Goal: Obtain resource: Obtain resource

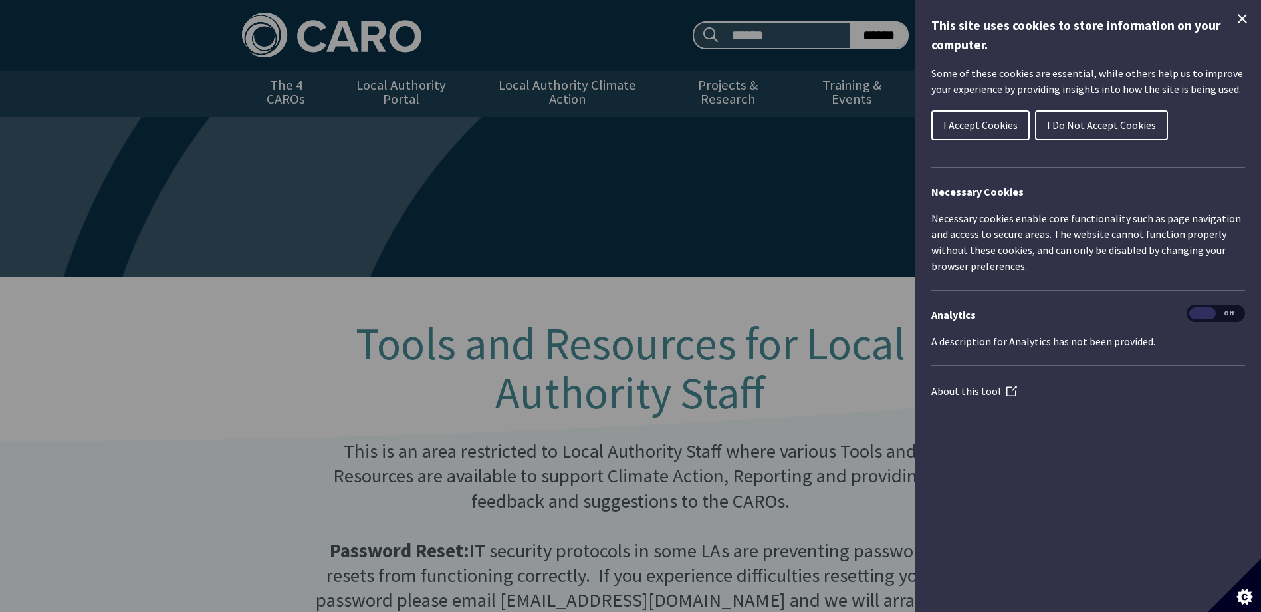
click at [978, 122] on span "I Accept Cookies" at bounding box center [981, 124] width 74 height 13
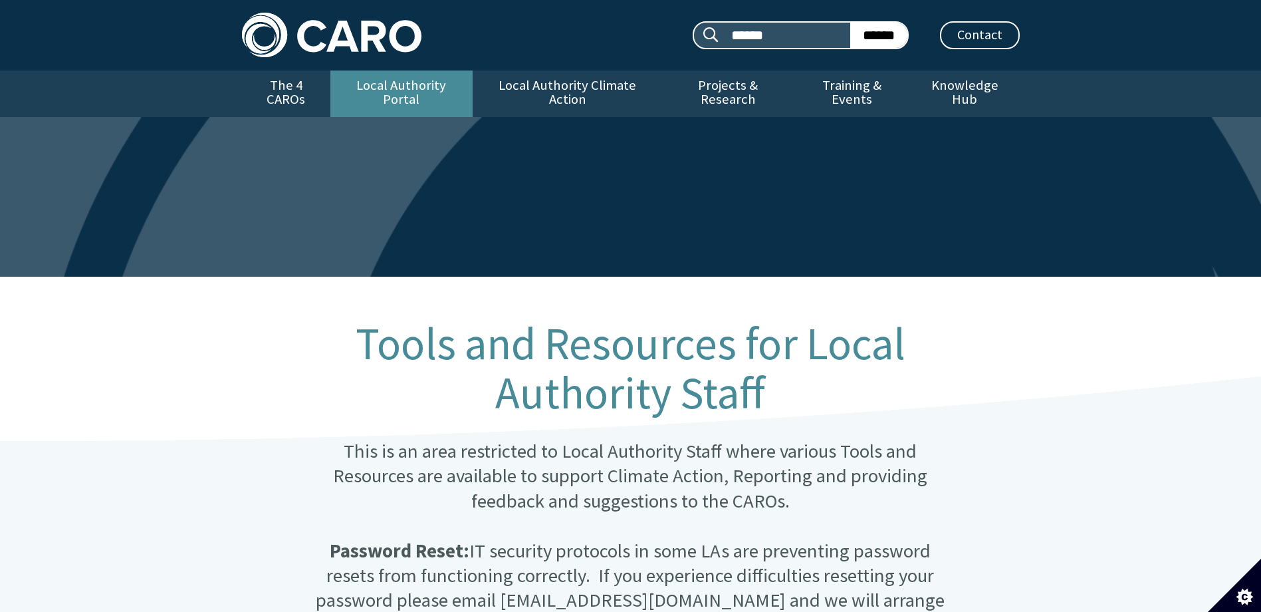
click at [412, 93] on link "Local Authority Portal" at bounding box center [401, 93] width 142 height 47
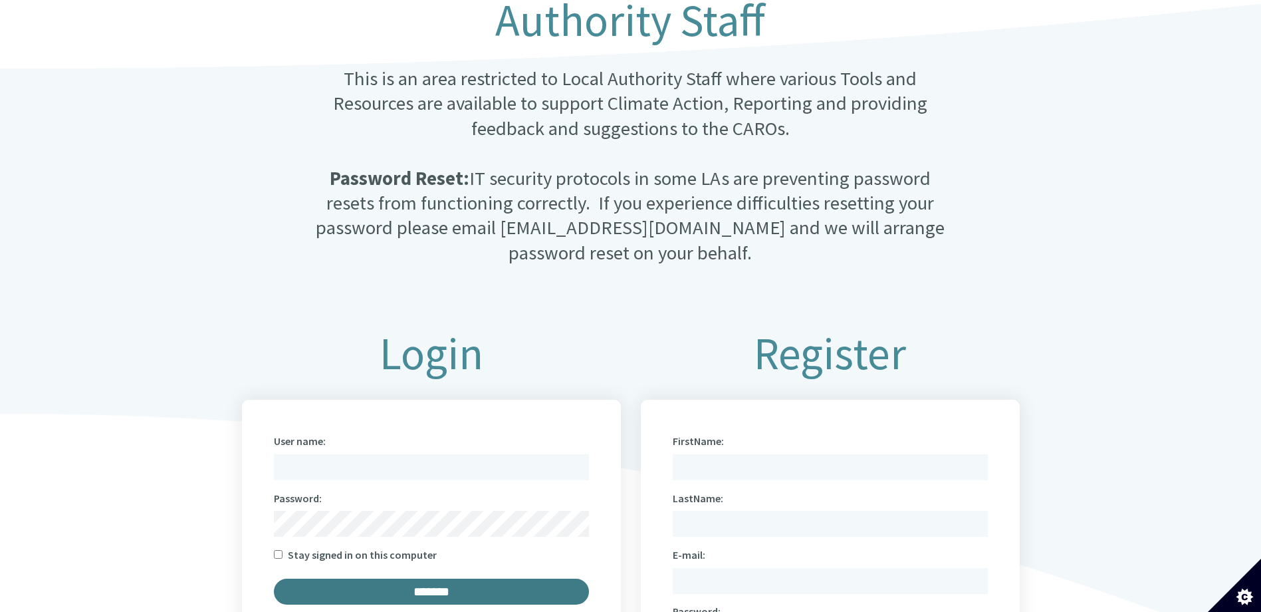
scroll to position [598, 0]
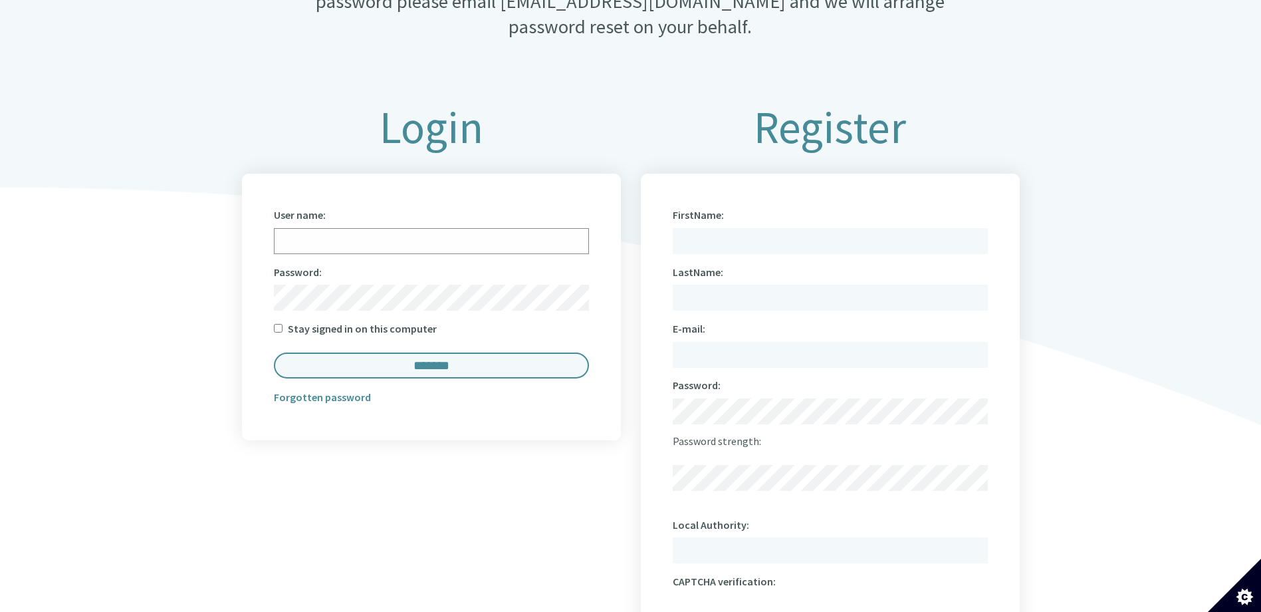
click at [333, 228] on input "User name:" at bounding box center [431, 241] width 315 height 26
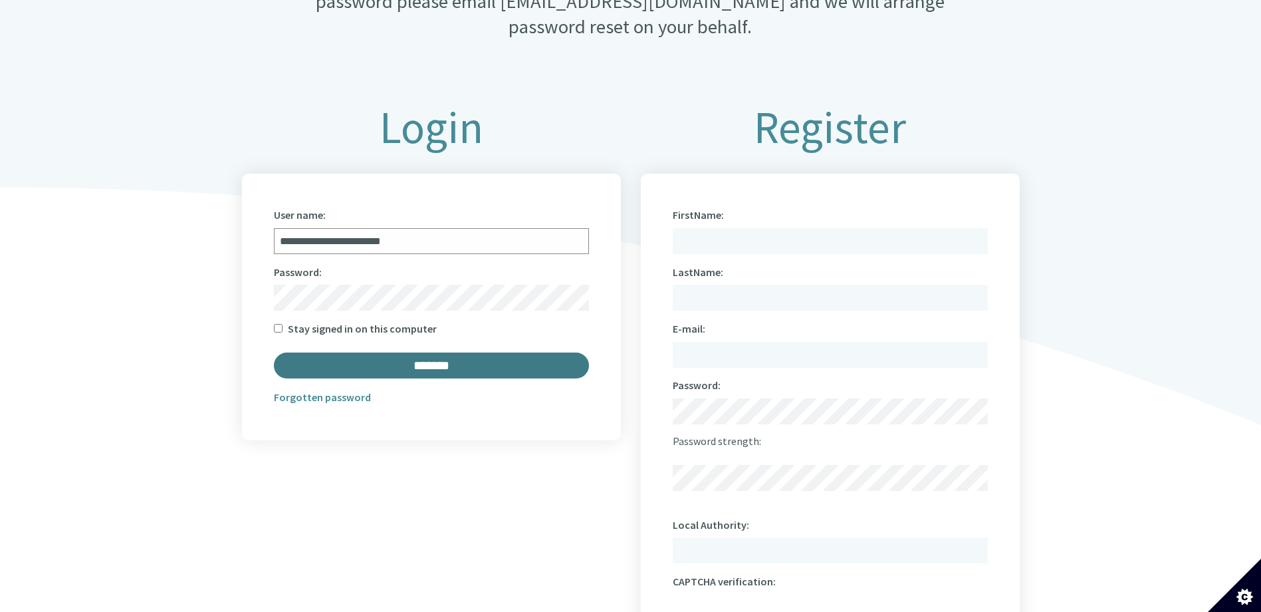
type input "**********"
click at [328, 352] on input "*******" at bounding box center [431, 365] width 315 height 26
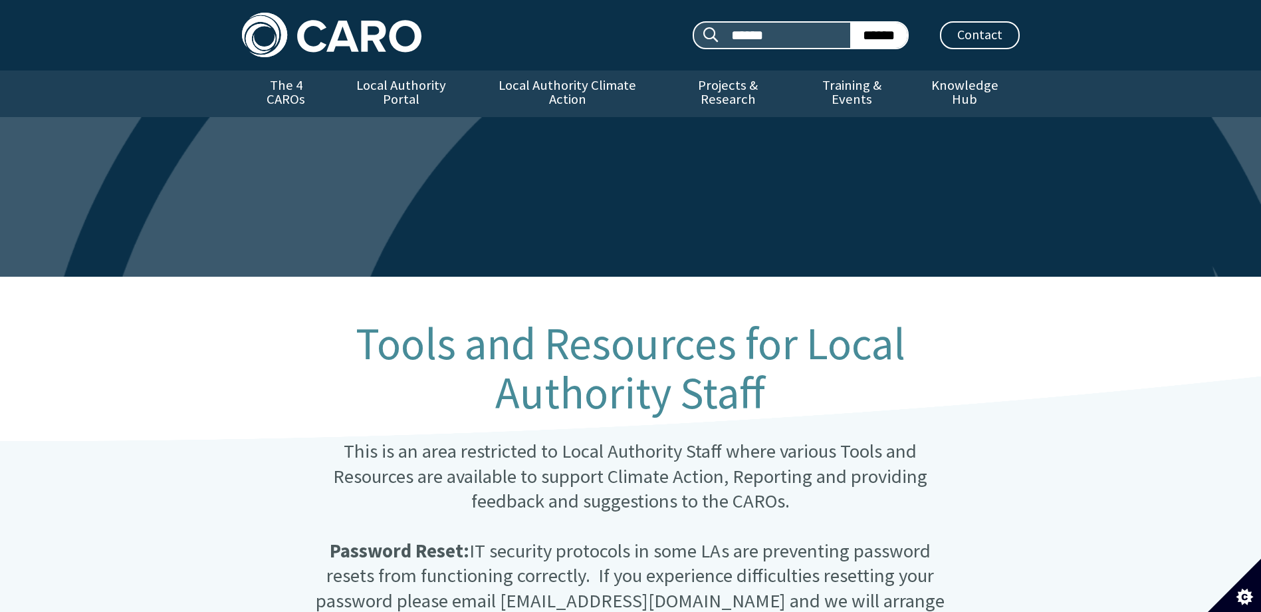
scroll to position [598, 0]
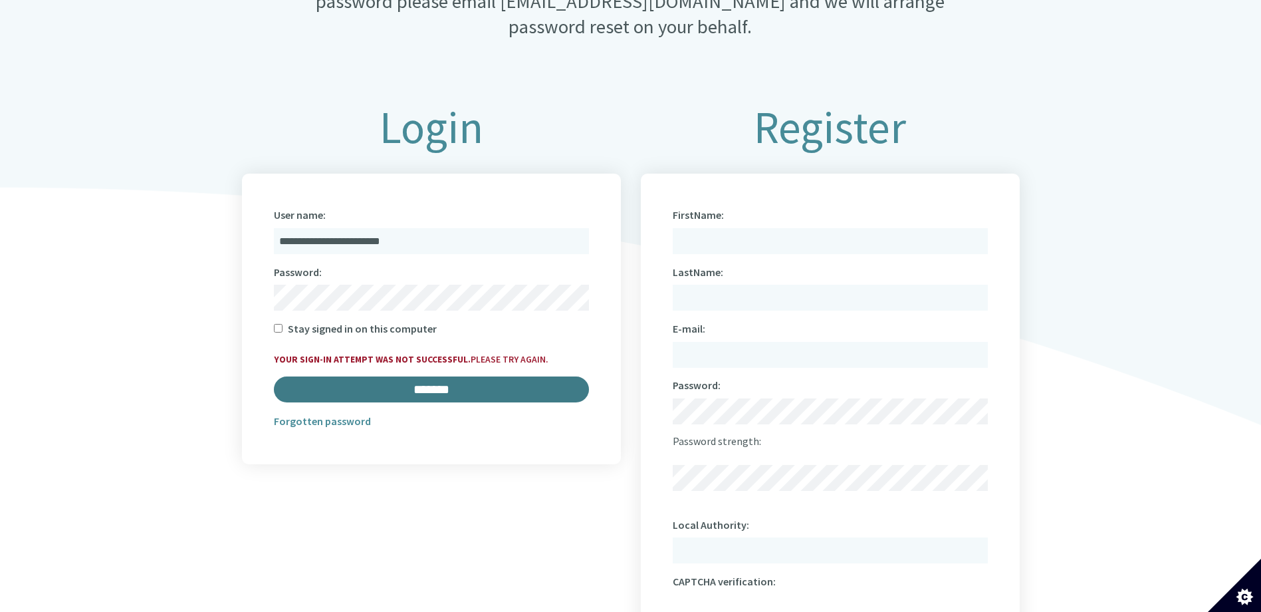
click at [399, 379] on input "*******" at bounding box center [431, 389] width 315 height 26
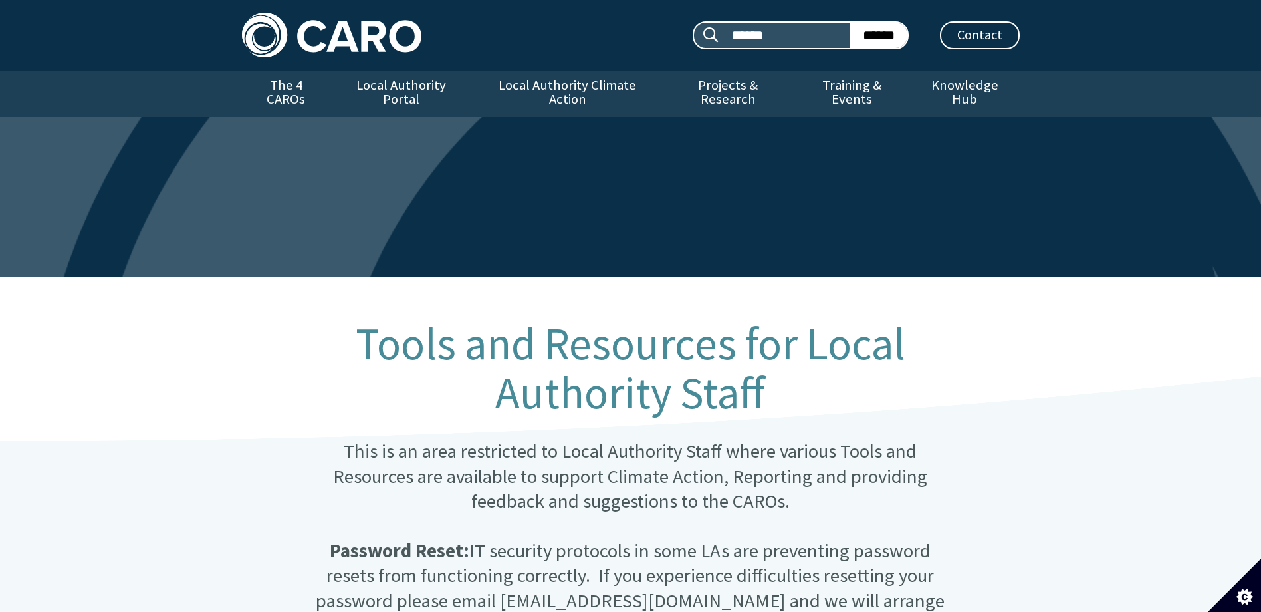
scroll to position [598, 0]
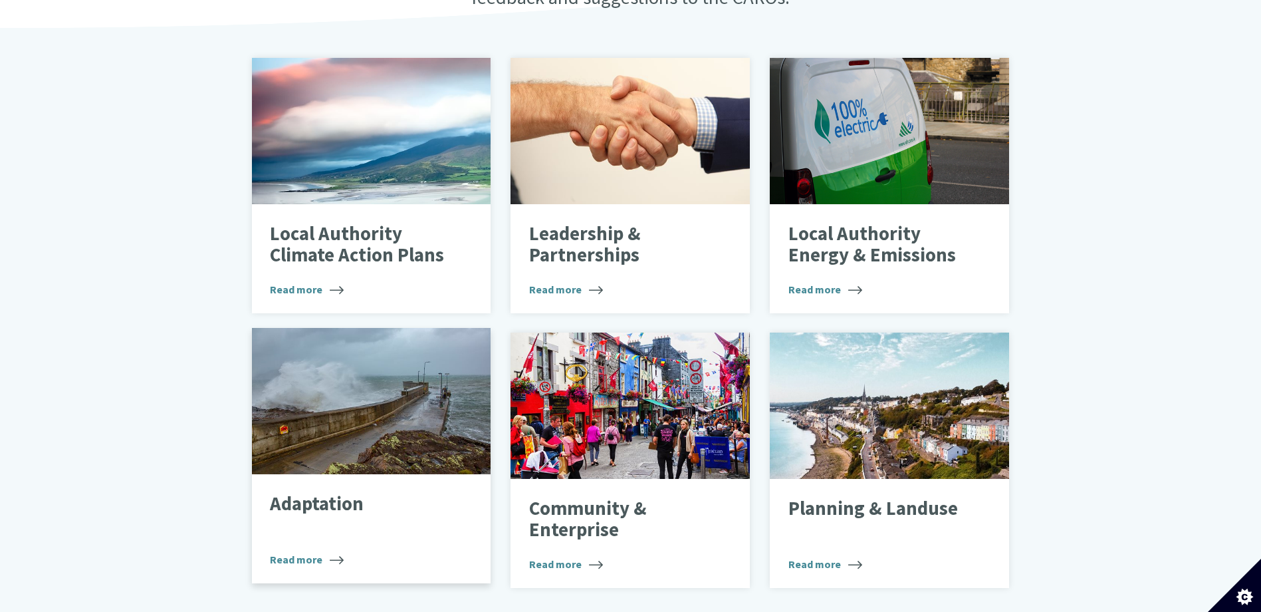
scroll to position [465, 0]
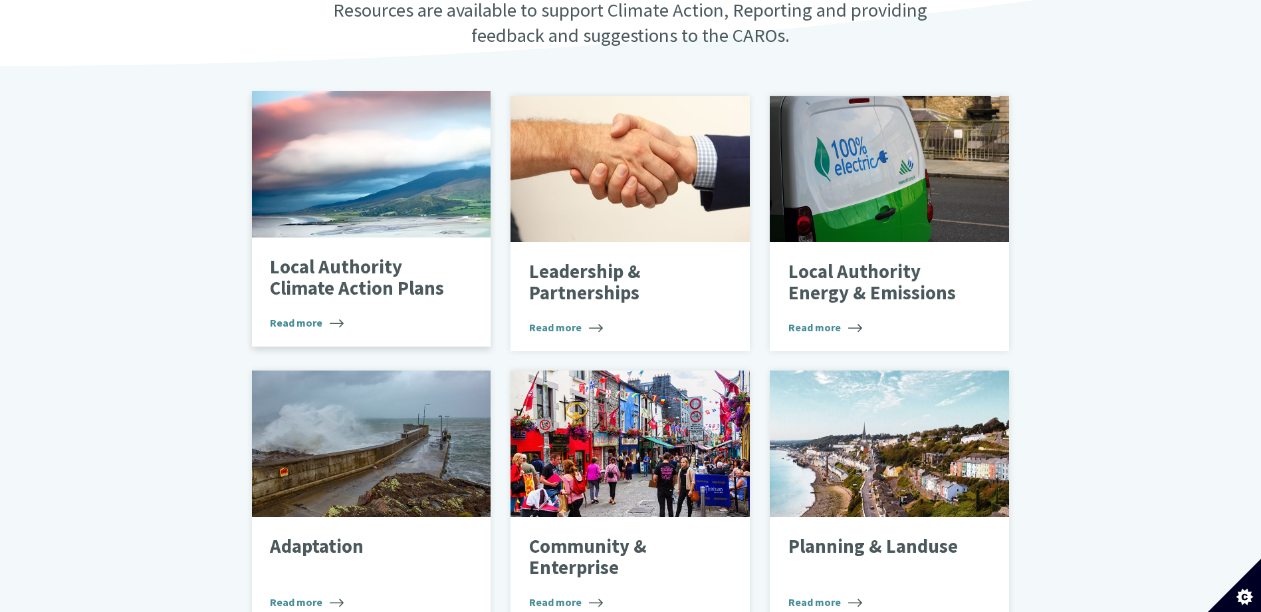
click at [310, 315] on span "Read more" at bounding box center [307, 323] width 74 height 16
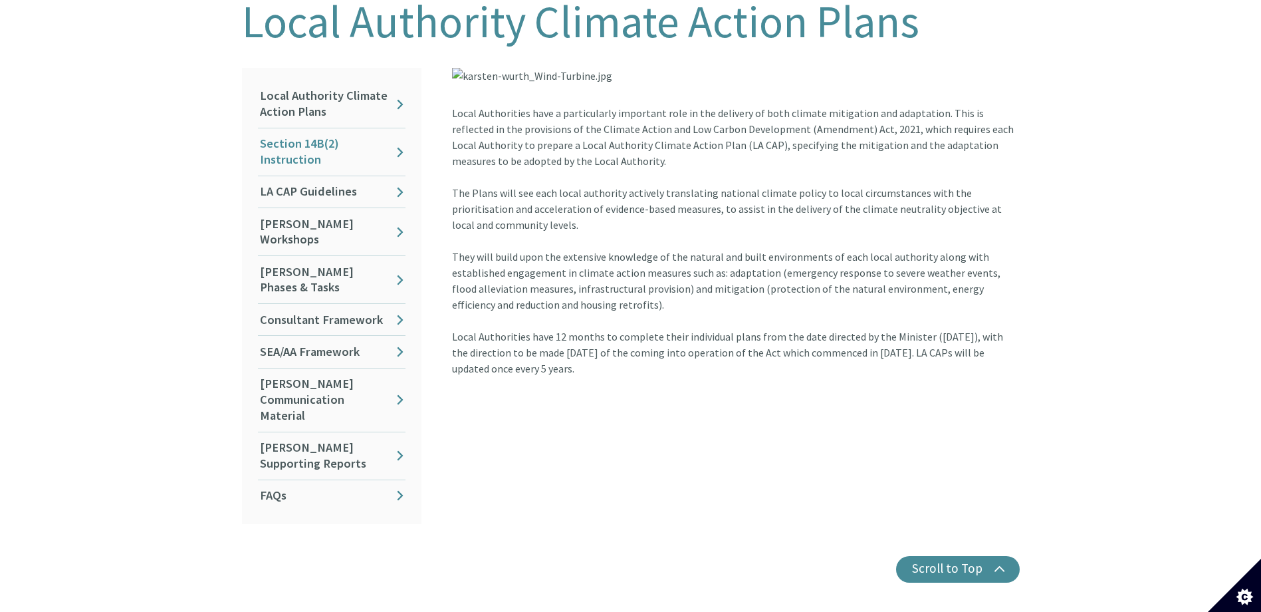
scroll to position [465, 0]
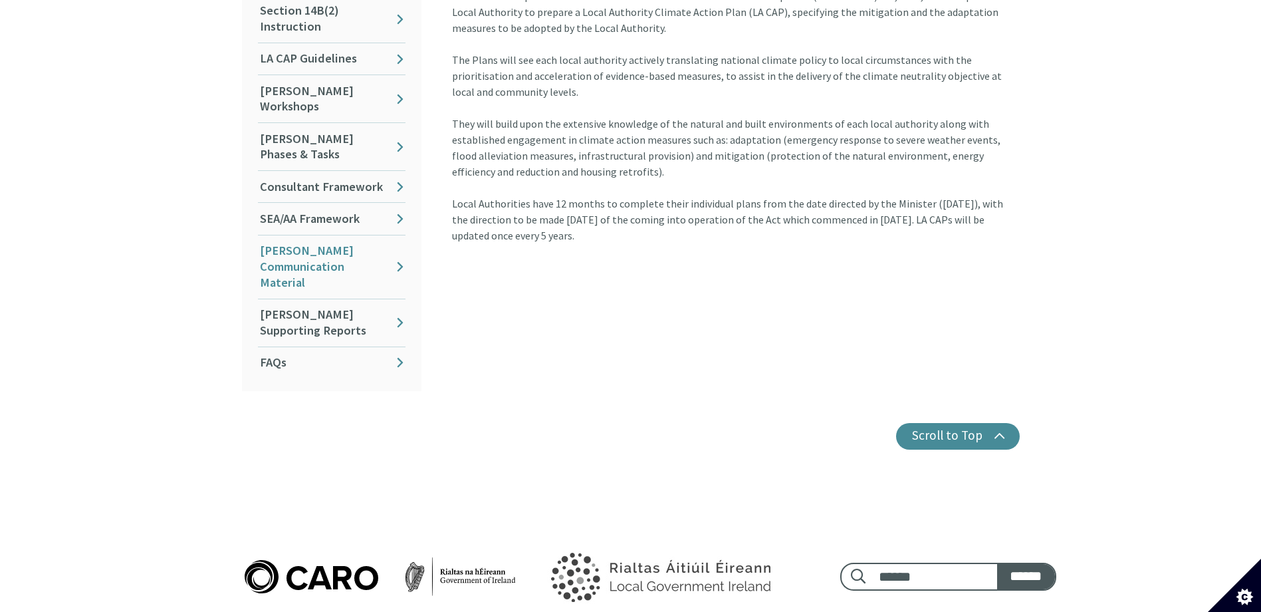
click at [324, 235] on link "[PERSON_NAME] Communication Material" at bounding box center [332, 266] width 148 height 63
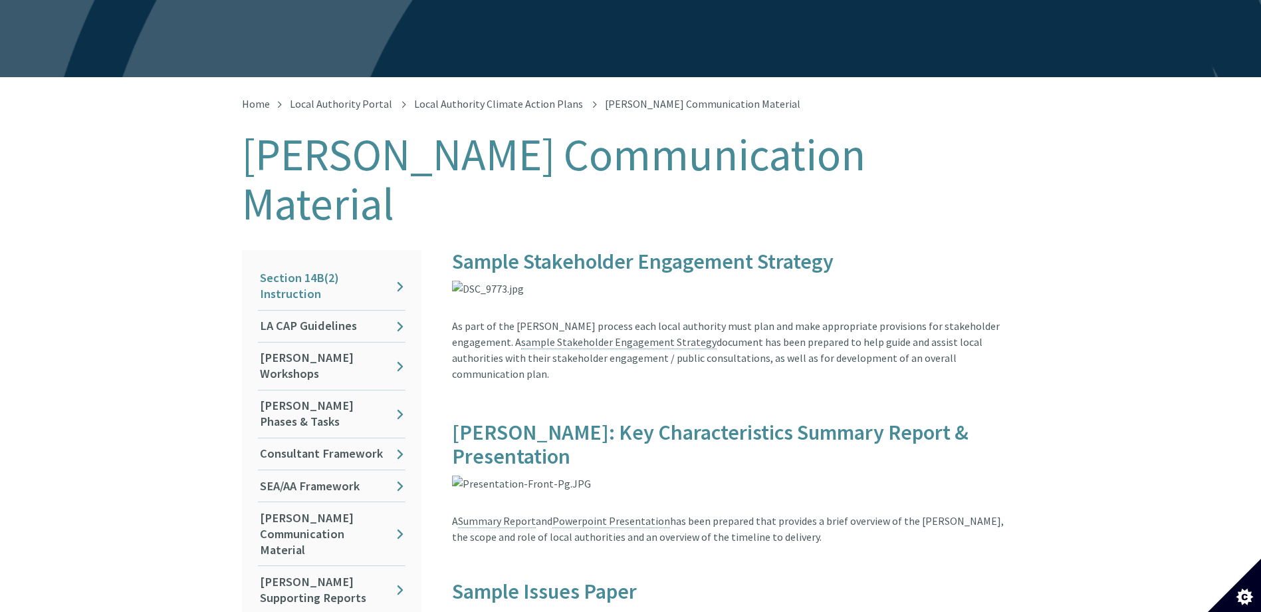
scroll to position [266, 0]
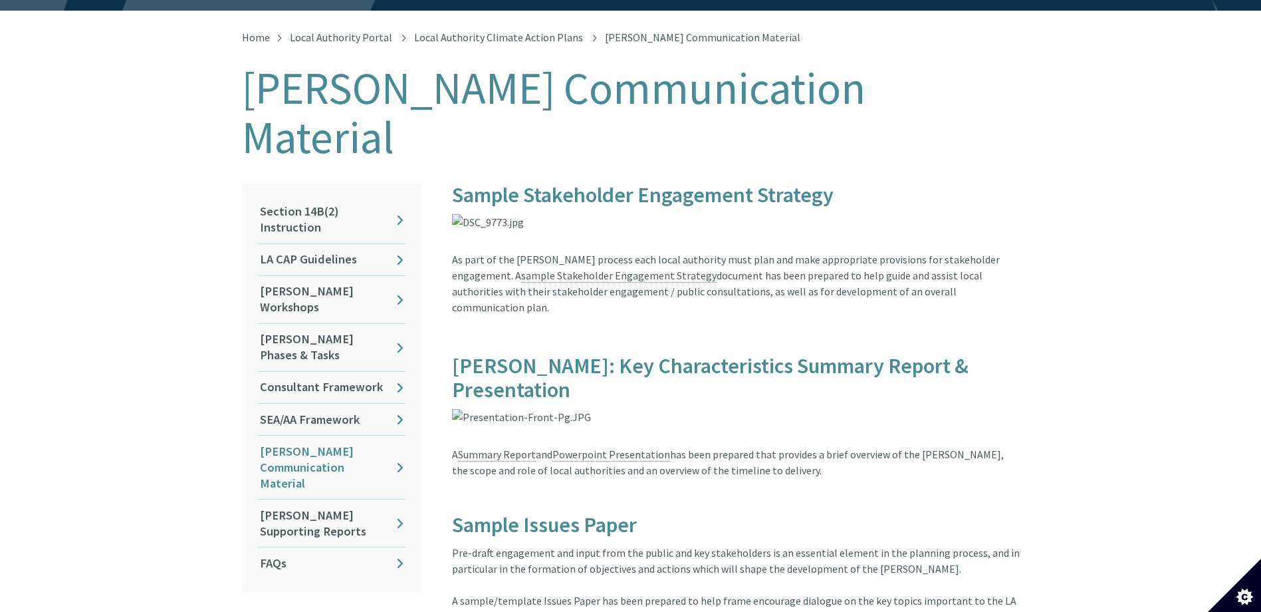
click at [298, 436] on link "[PERSON_NAME] Communication Material" at bounding box center [332, 467] width 148 height 63
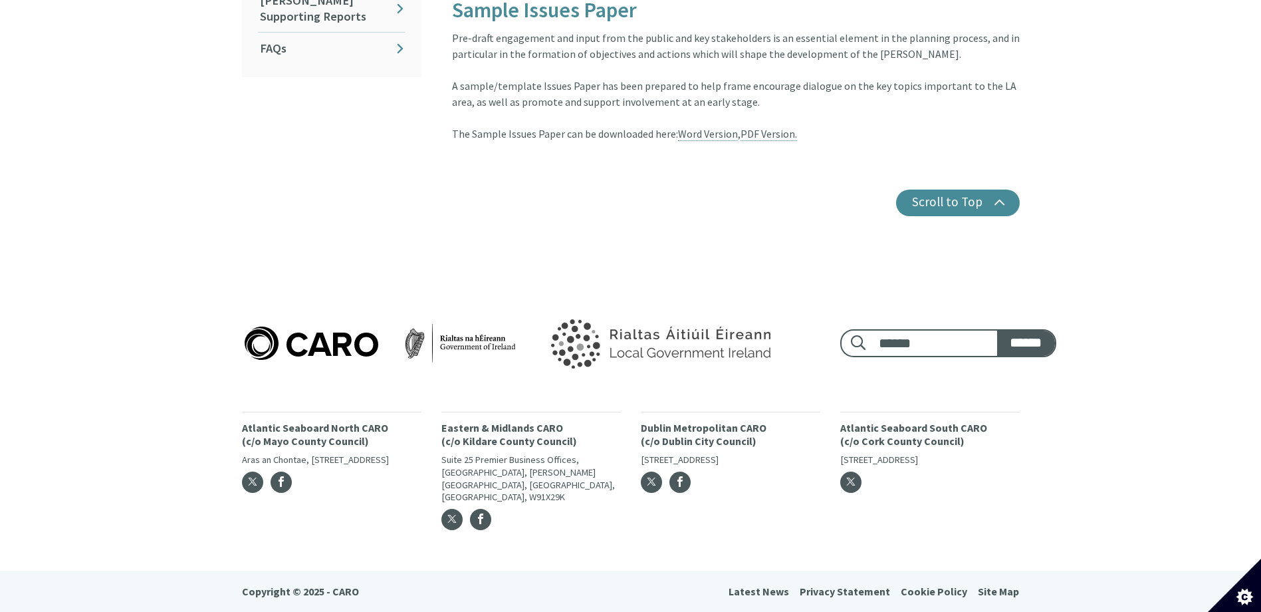
scroll to position [864, 0]
